Goal: Information Seeking & Learning: Find specific fact

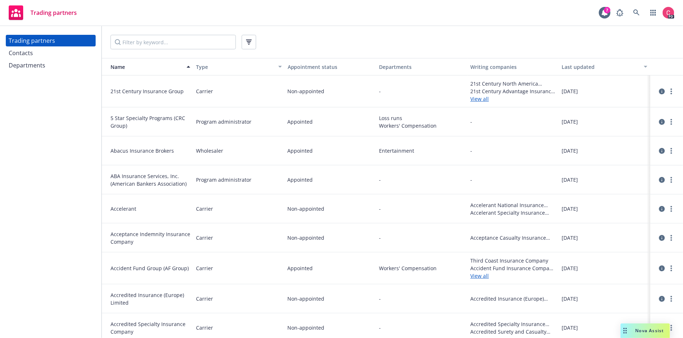
click at [39, 54] on div "Contacts" at bounding box center [51, 53] width 84 height 12
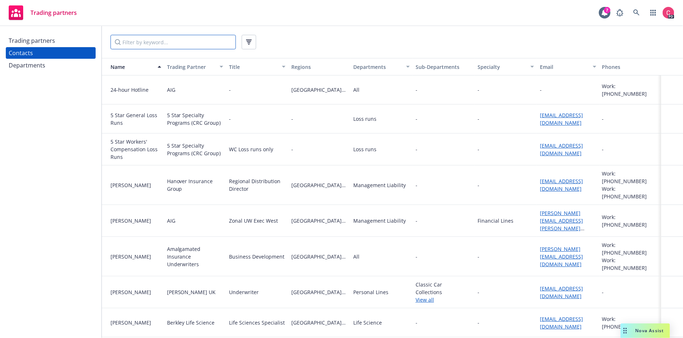
click at [160, 43] on input "Filter by keyword..." at bounding box center [173, 42] width 125 height 15
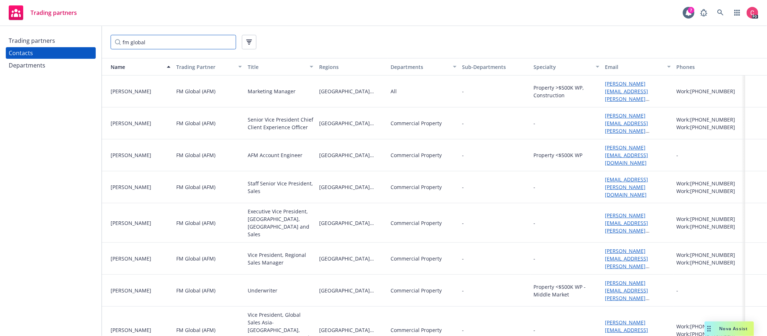
type input "fm global"
click at [40, 40] on div "Trading partners" at bounding box center [32, 41] width 46 height 12
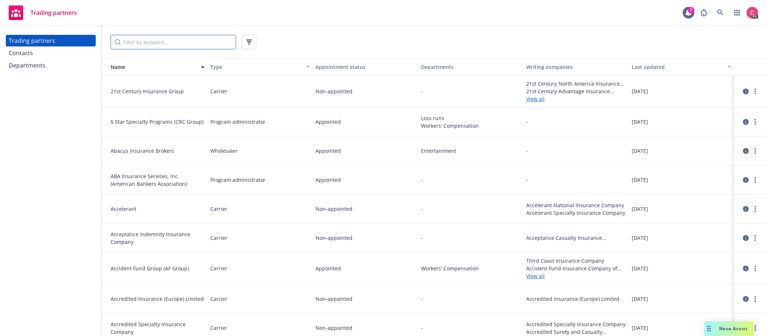
click at [165, 46] on input "Filter by keyword..." at bounding box center [173, 42] width 125 height 15
type input "fm global"
